Goal: Transaction & Acquisition: Purchase product/service

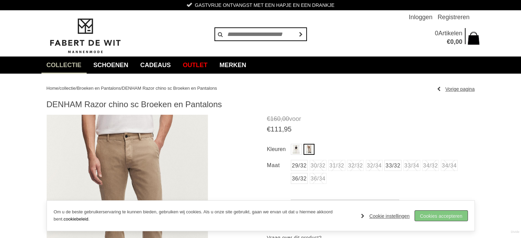
click at [451, 212] on link "Cookies accepteren" at bounding box center [441, 216] width 53 height 10
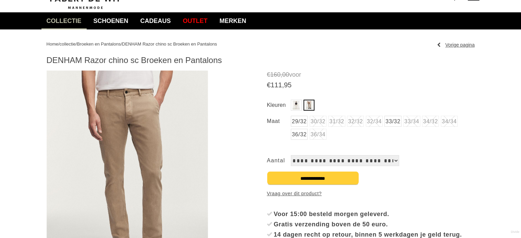
scroll to position [103, 0]
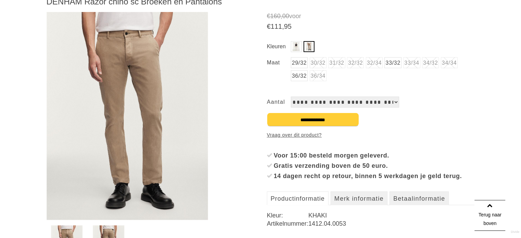
click at [298, 48] on img "Kleuren" at bounding box center [296, 46] width 7 height 9
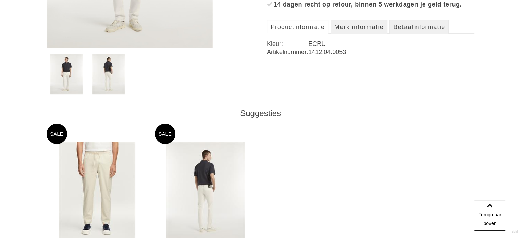
scroll to position [377, 0]
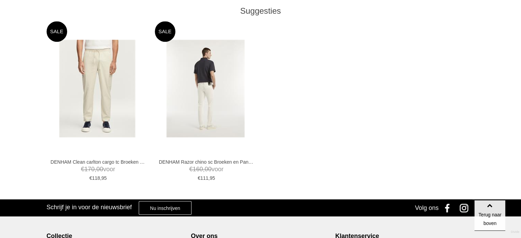
click at [216, 116] on img at bounding box center [206, 89] width 78 height 98
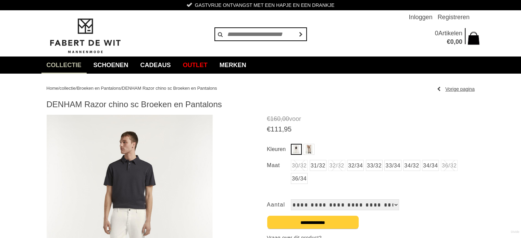
scroll to position [103, 0]
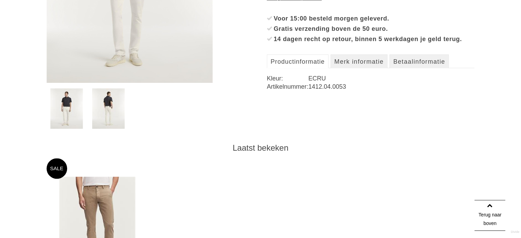
click at [107, 112] on img at bounding box center [108, 108] width 33 height 40
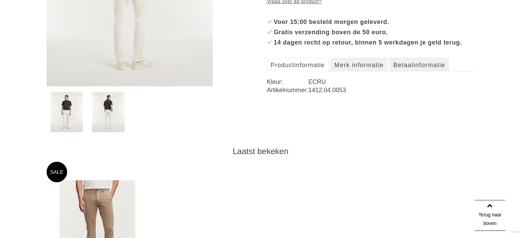
scroll to position [240, 0]
